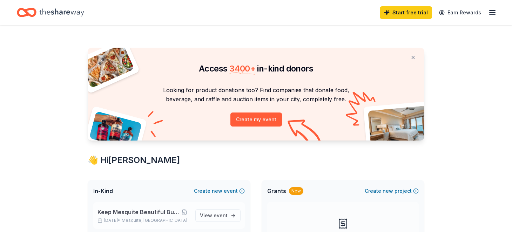
click at [153, 210] on span "Keep Mesquite Beautiful Butterfly Ball" at bounding box center [137, 212] width 81 height 8
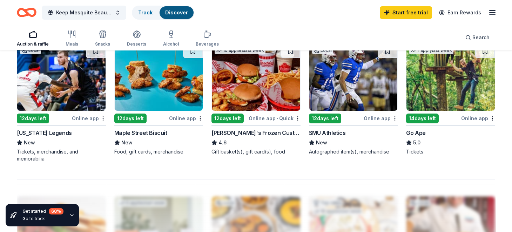
scroll to position [485, 0]
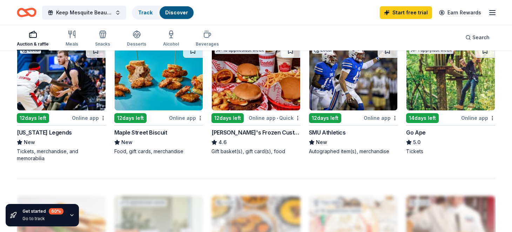
click at [333, 130] on div "SMU Athletics" at bounding box center [327, 132] width 37 height 8
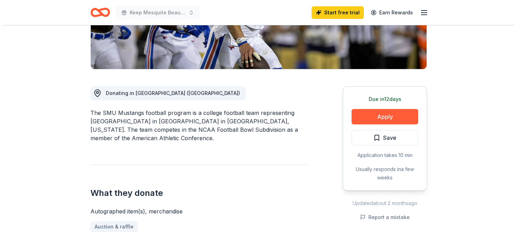
scroll to position [144, 0]
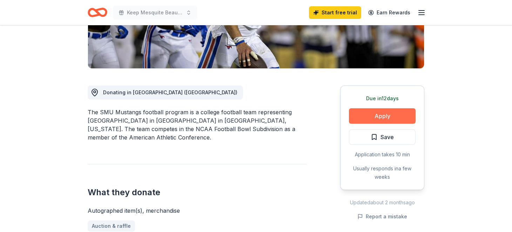
click at [383, 112] on button "Apply" at bounding box center [382, 115] width 67 height 15
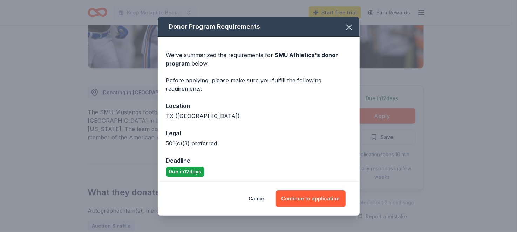
scroll to position [3, 0]
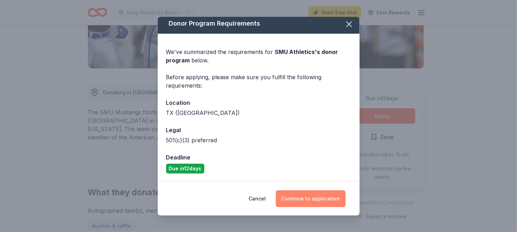
click at [310, 199] on button "Continue to application" at bounding box center [311, 198] width 70 height 17
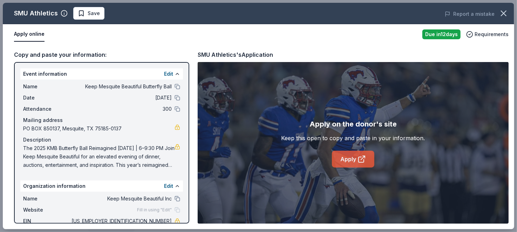
click at [350, 159] on link "Apply" at bounding box center [353, 159] width 42 height 17
